Goal: Transaction & Acquisition: Purchase product/service

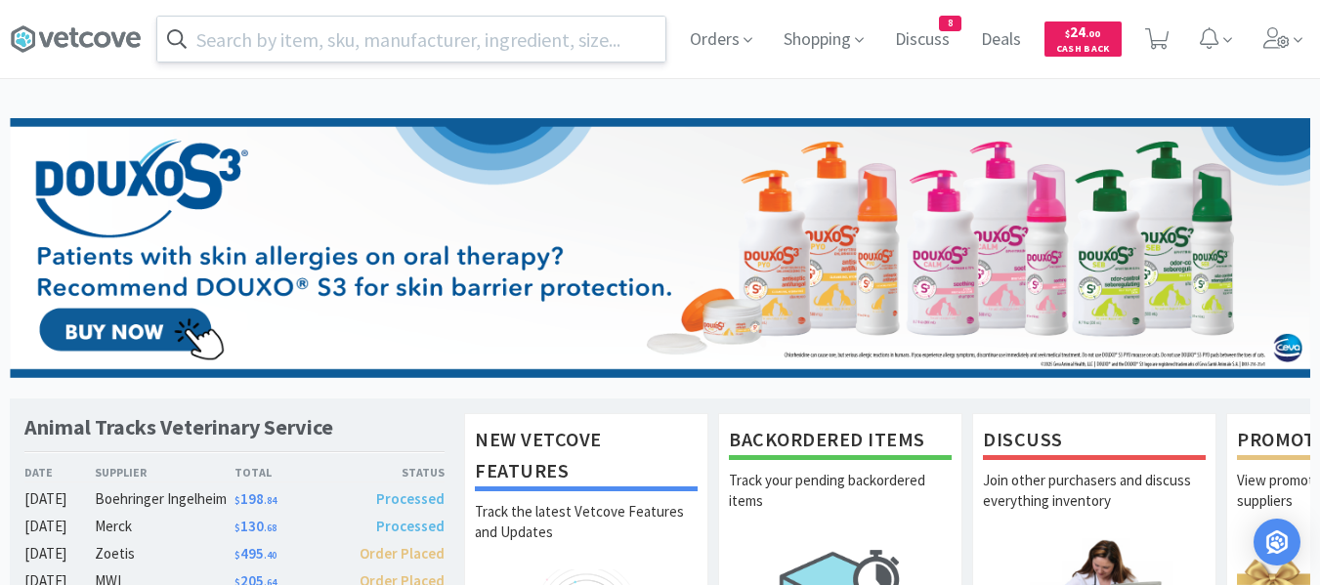
click at [494, 43] on input "text" at bounding box center [411, 39] width 508 height 45
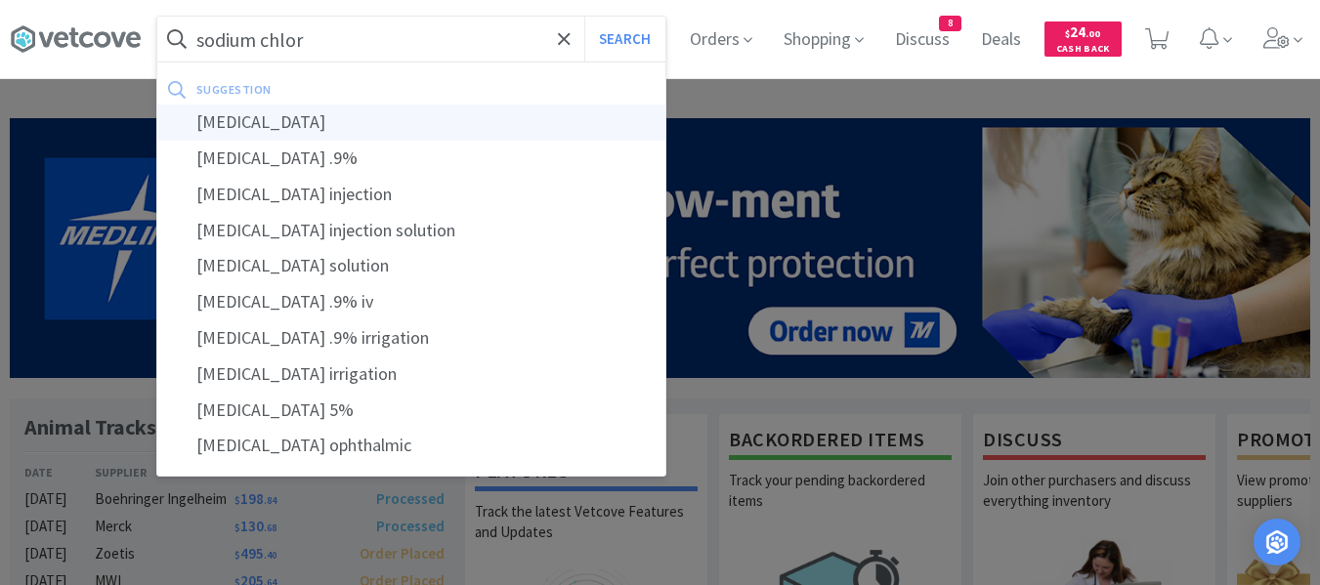
click at [282, 116] on div "[MEDICAL_DATA]" at bounding box center [411, 123] width 508 height 36
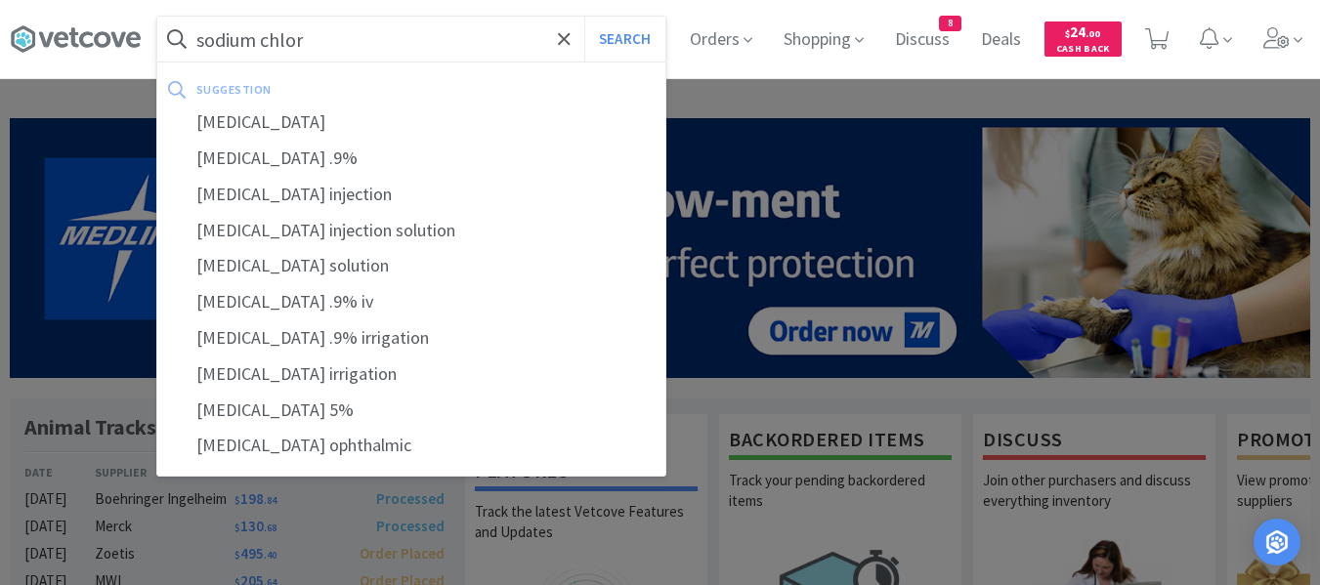
type input "[MEDICAL_DATA]"
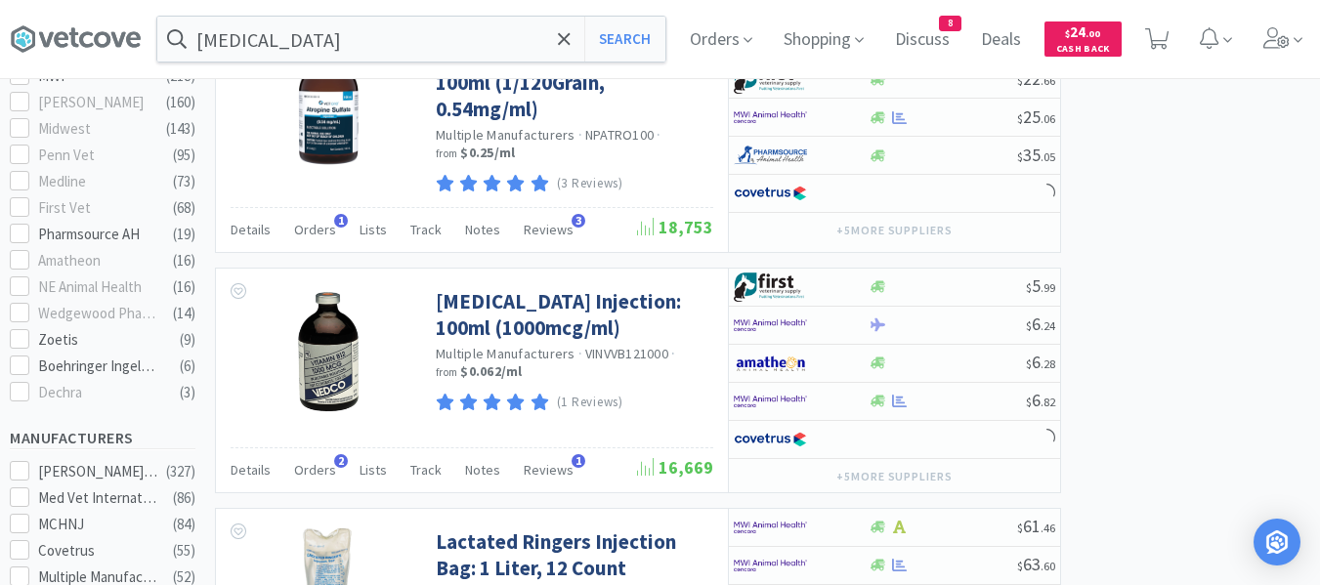
select select "4"
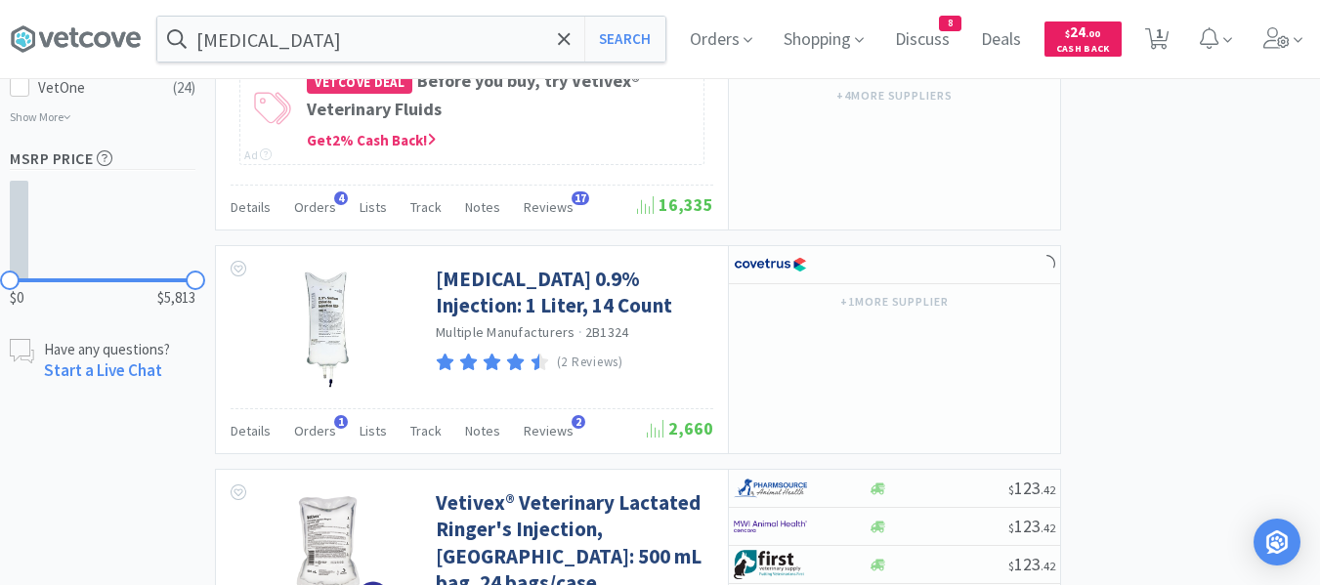
scroll to position [1564, 0]
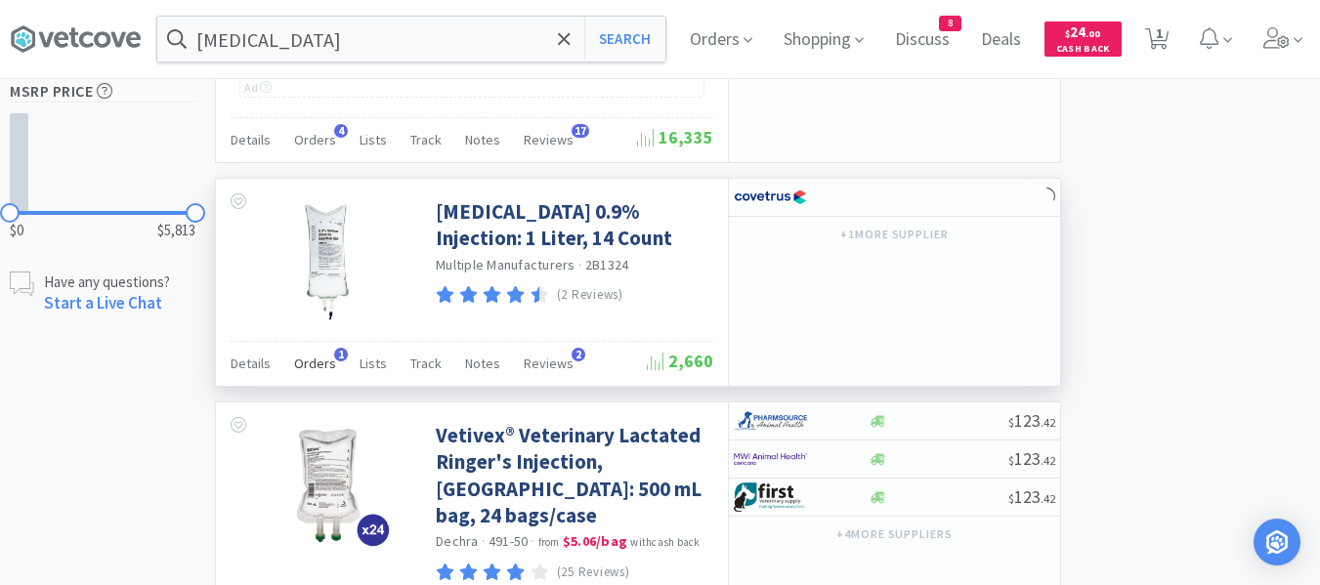
click at [299, 355] on span "Orders" at bounding box center [315, 364] width 42 height 18
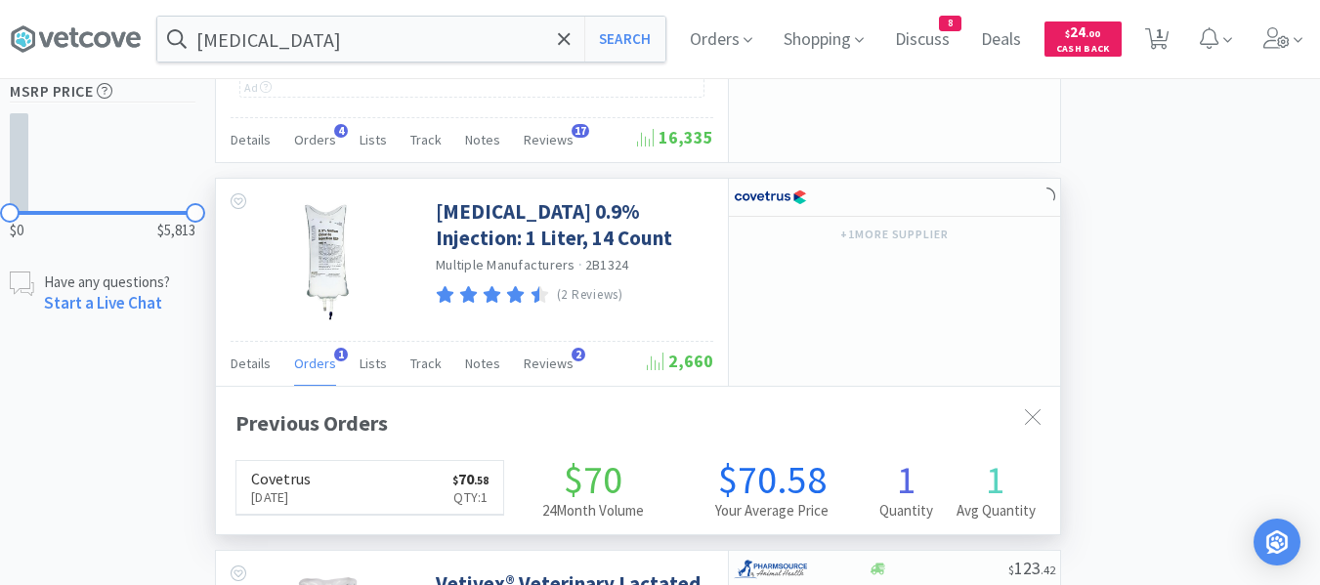
scroll to position [457, 844]
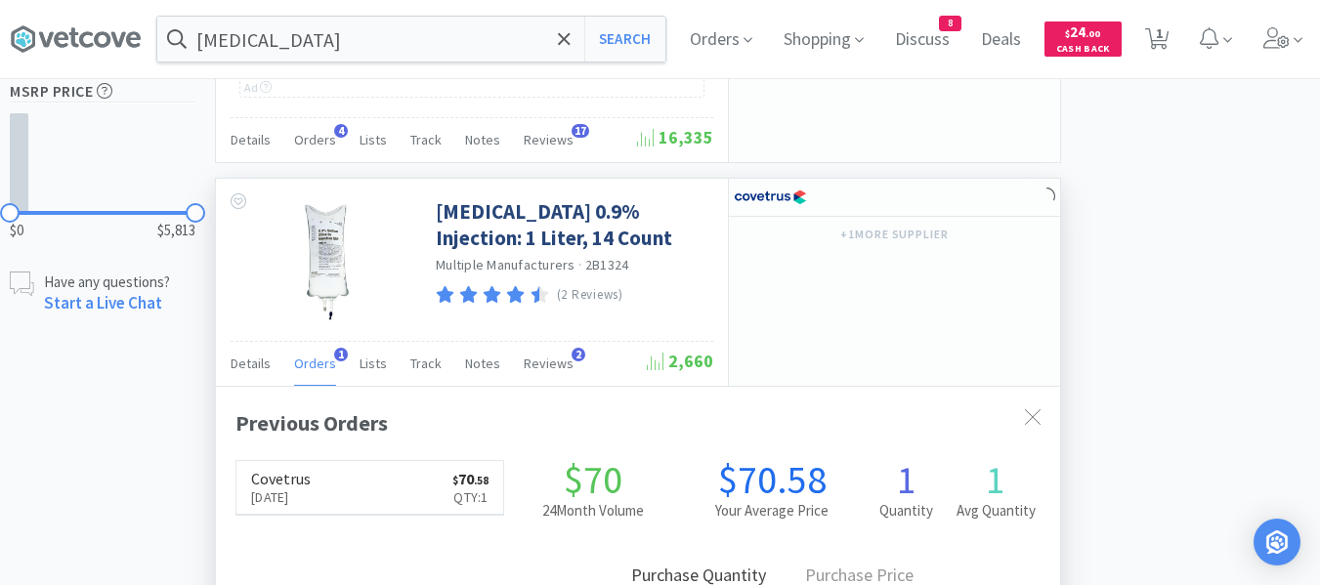
select select "1"
click at [893, 191] on icon at bounding box center [899, 197] width 15 height 13
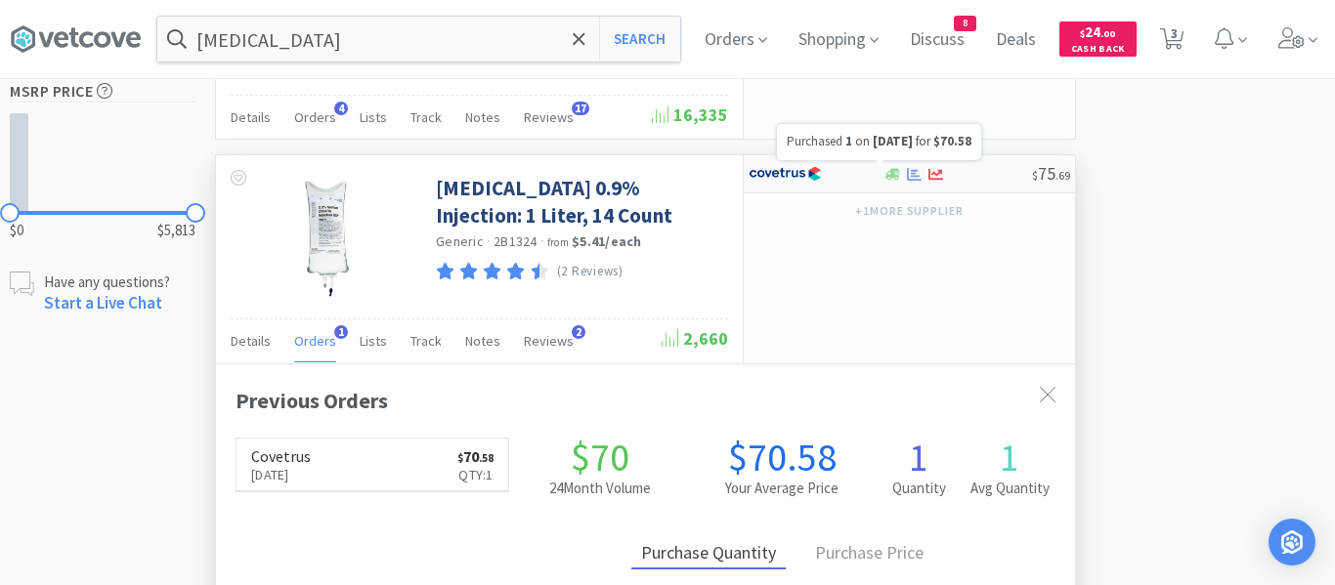
select select "1"
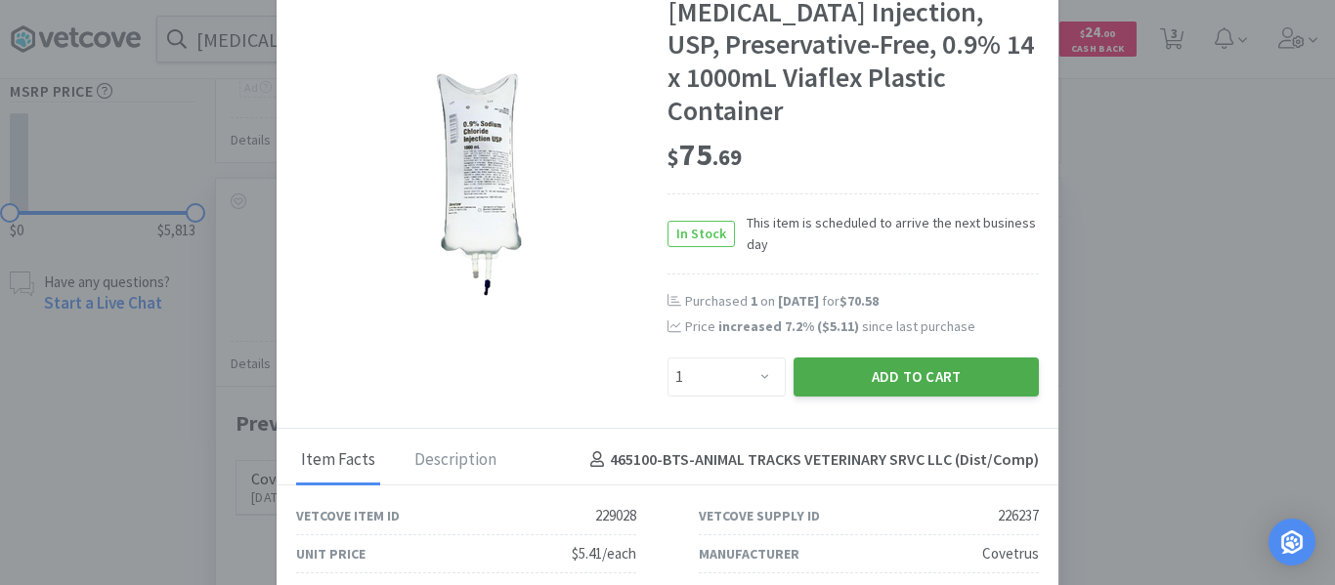
click at [862, 369] on button "Add to Cart" at bounding box center [916, 377] width 245 height 39
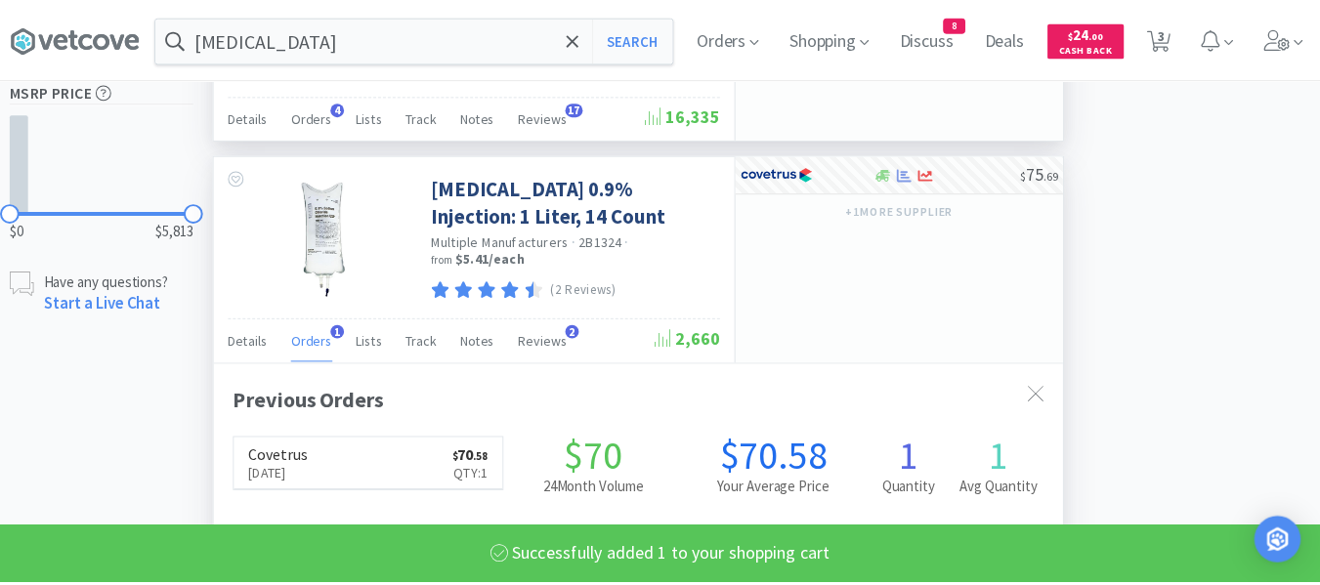
scroll to position [976837, 976450]
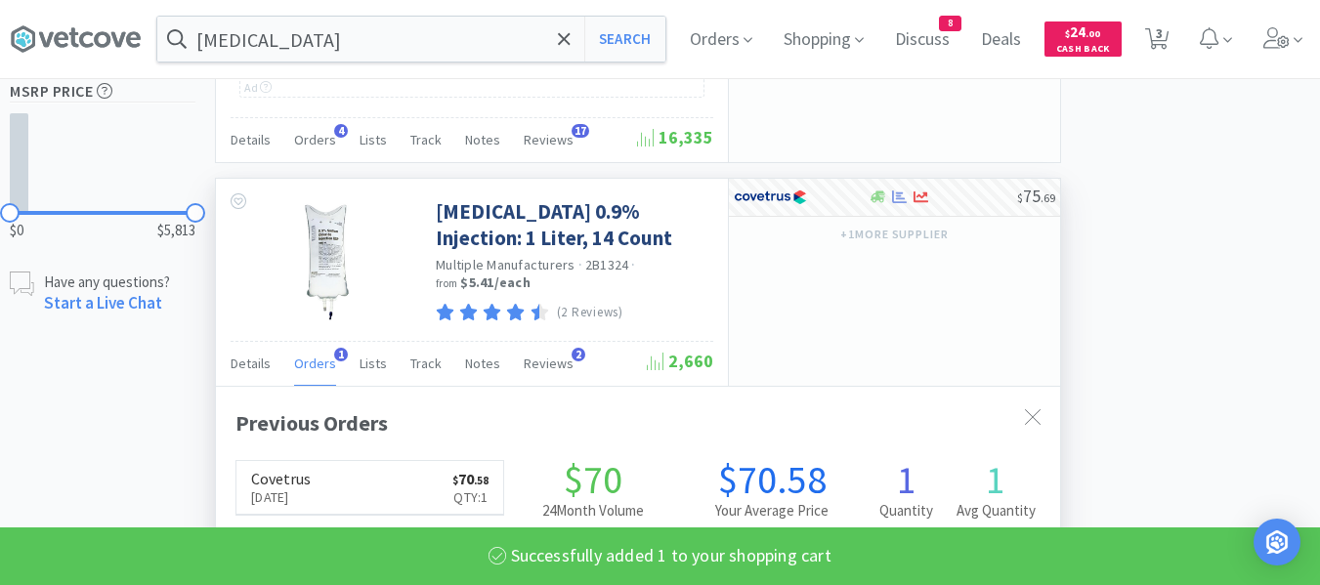
select select "1"
select select "4"
click at [707, 41] on span "Orders" at bounding box center [721, 39] width 78 height 78
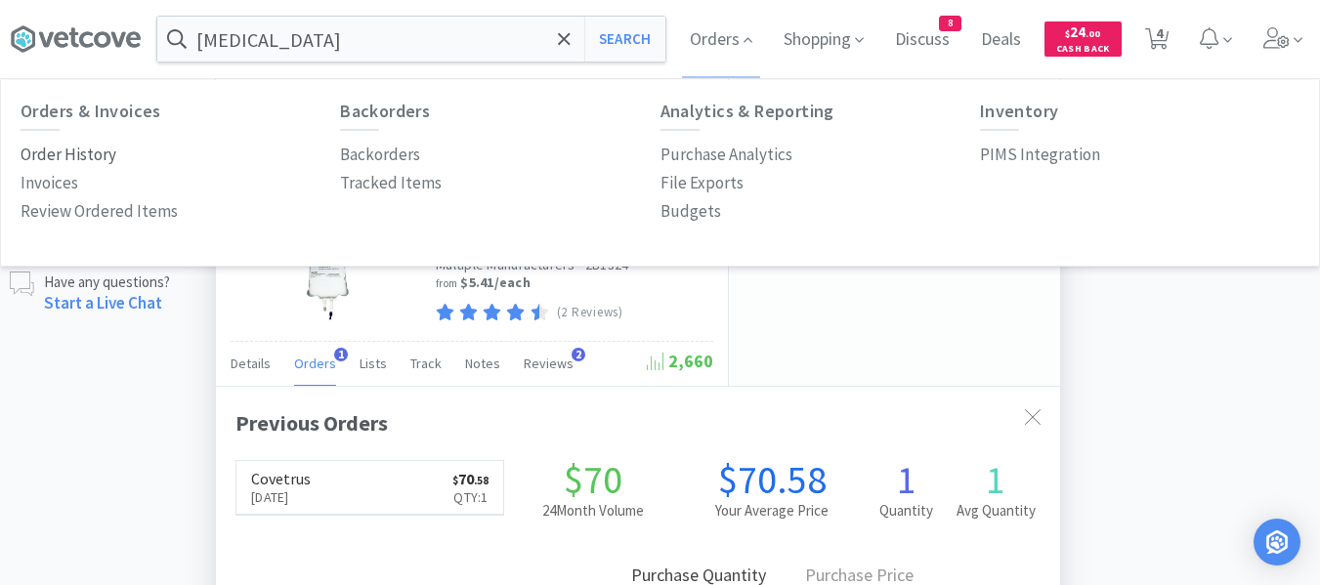
click at [87, 152] on p "Order History" at bounding box center [69, 155] width 96 height 26
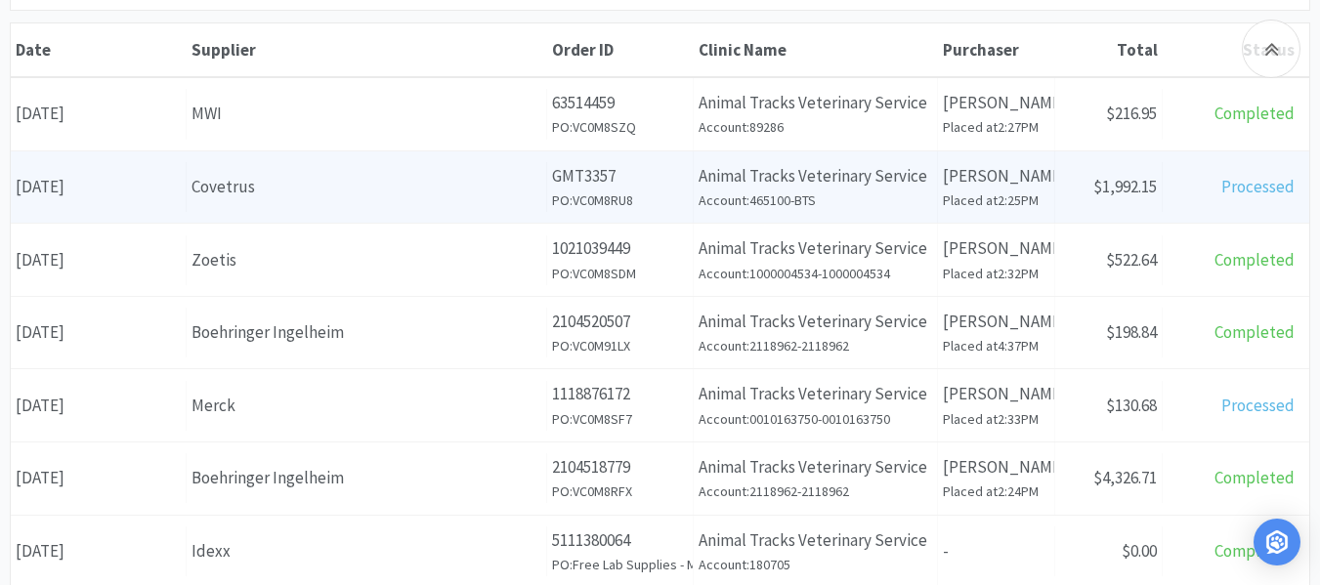
scroll to position [293, 0]
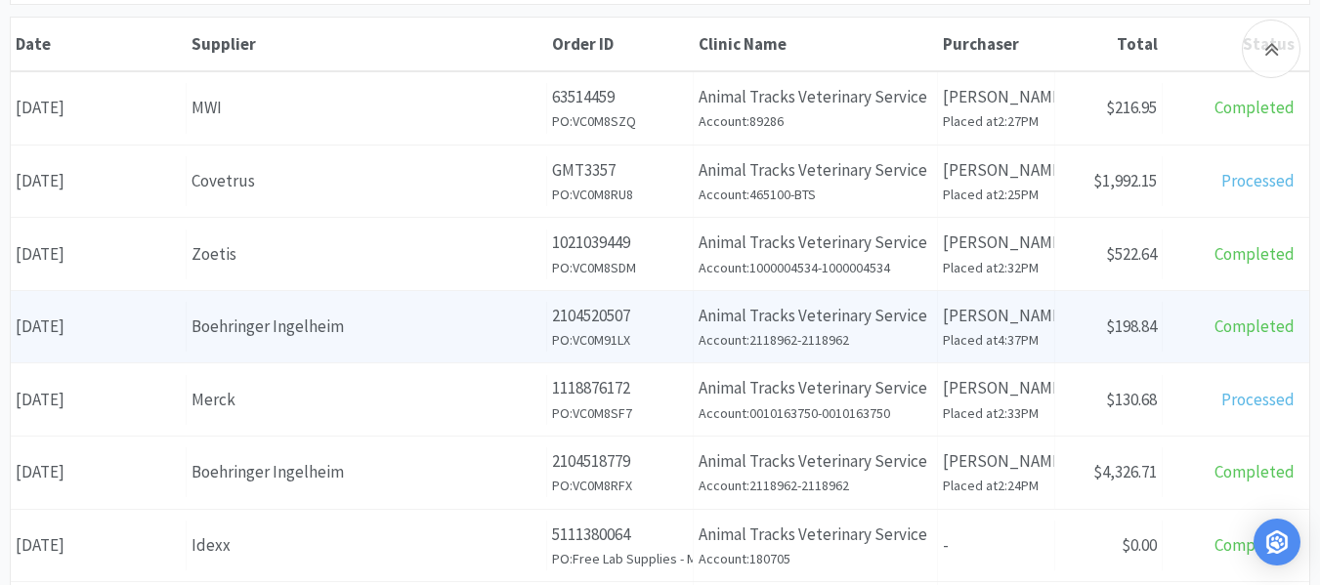
click at [519, 350] on div "Supplier Boehringer Ingelheim" at bounding box center [367, 327] width 361 height 50
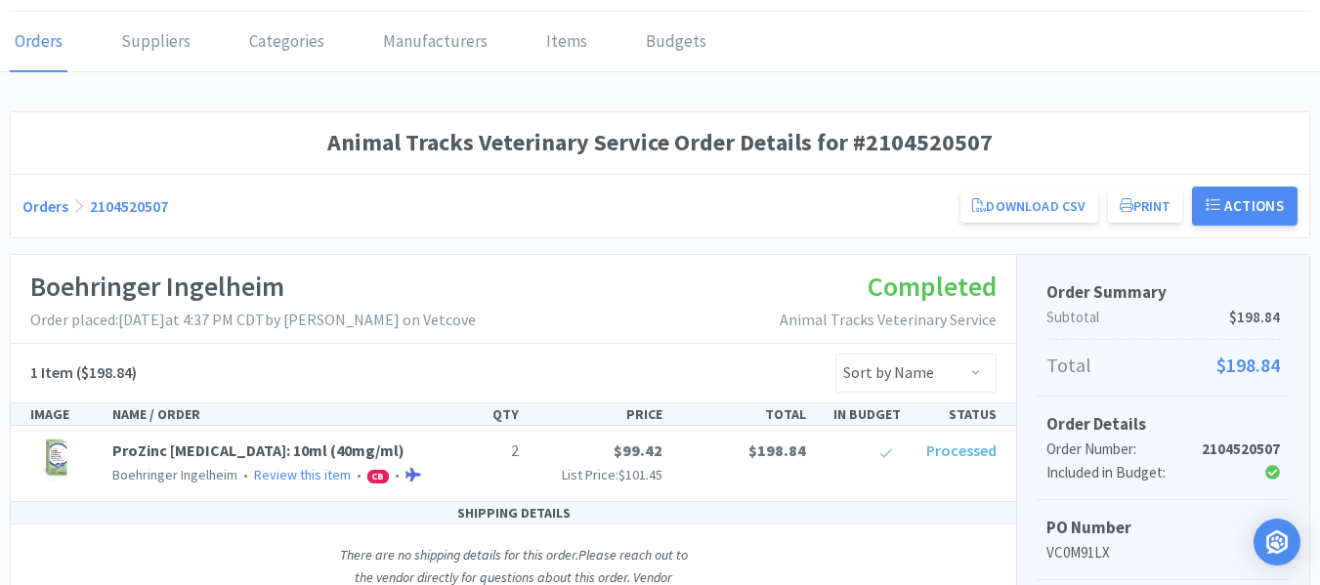
scroll to position [98, 0]
